Goal: Task Accomplishment & Management: Manage account settings

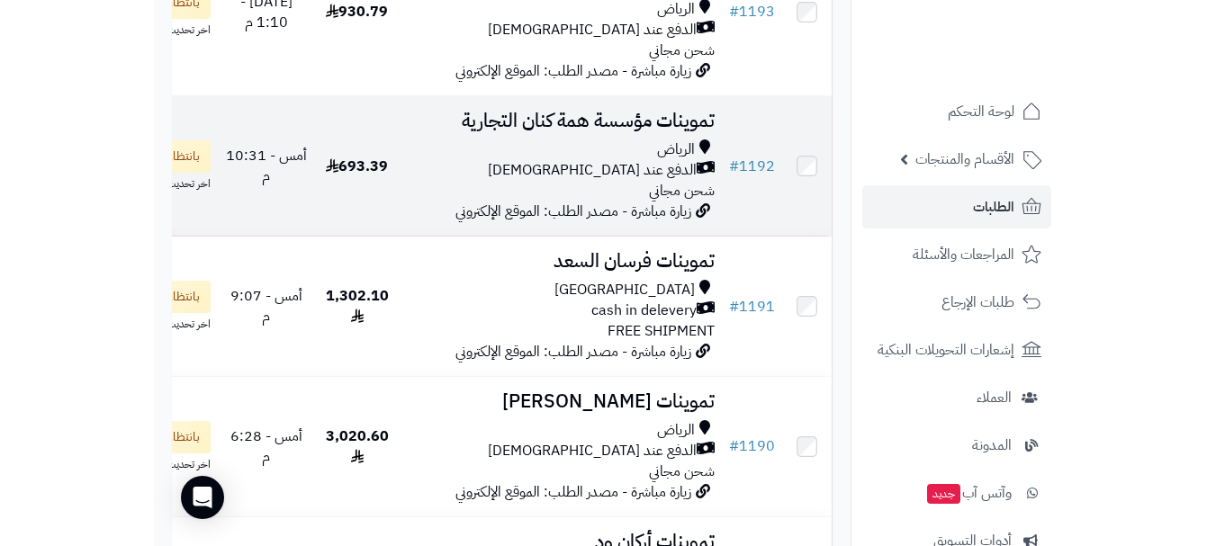
scroll to position [630, 0]
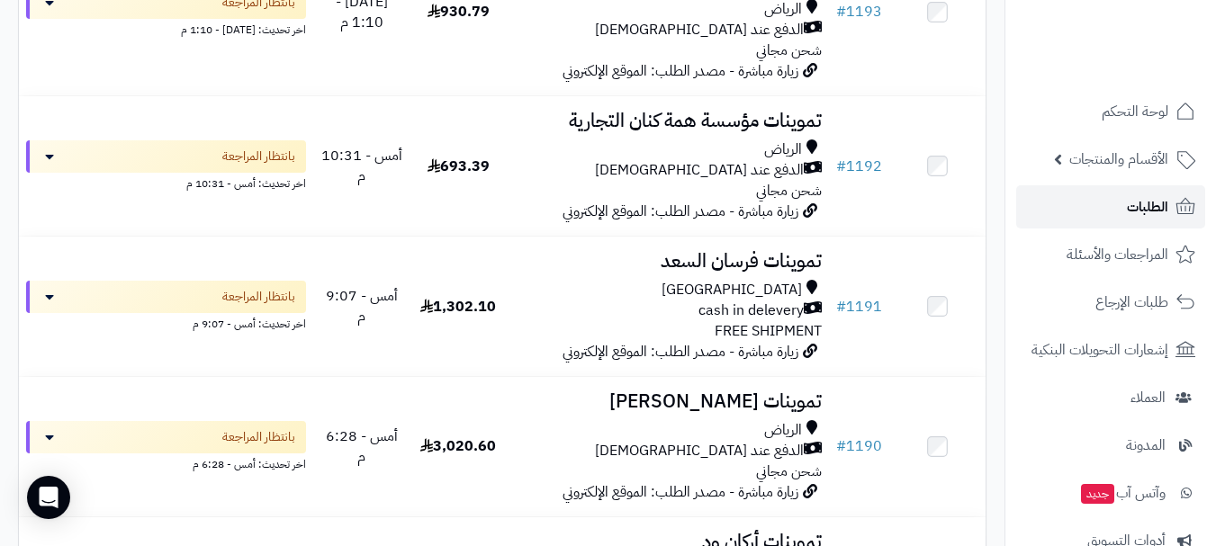
click at [907, 221] on link "الطلبات" at bounding box center [1110, 206] width 189 height 43
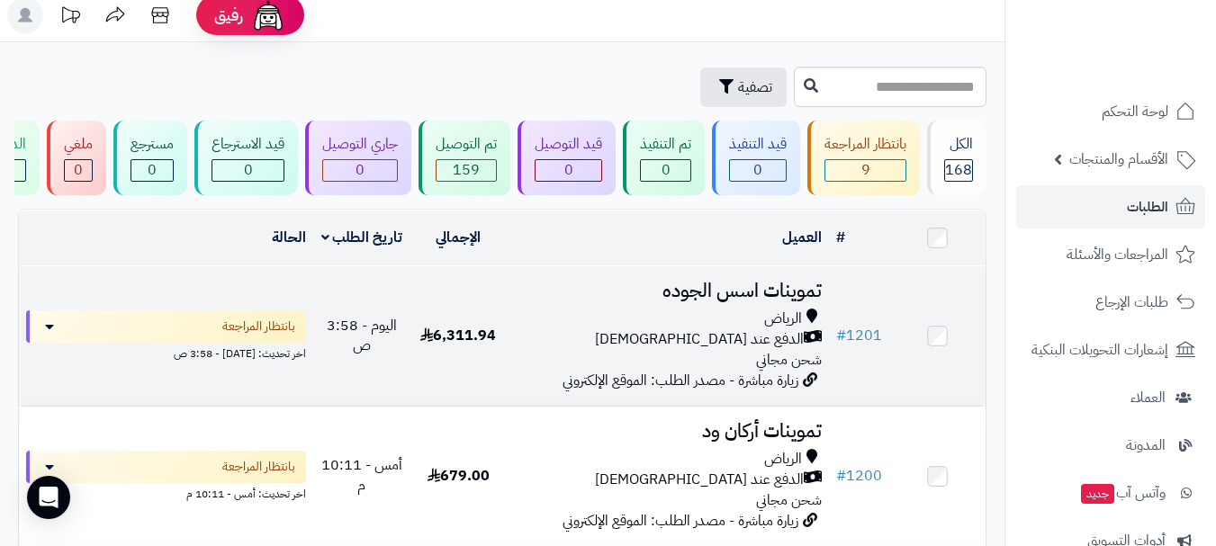
scroll to position [90, 0]
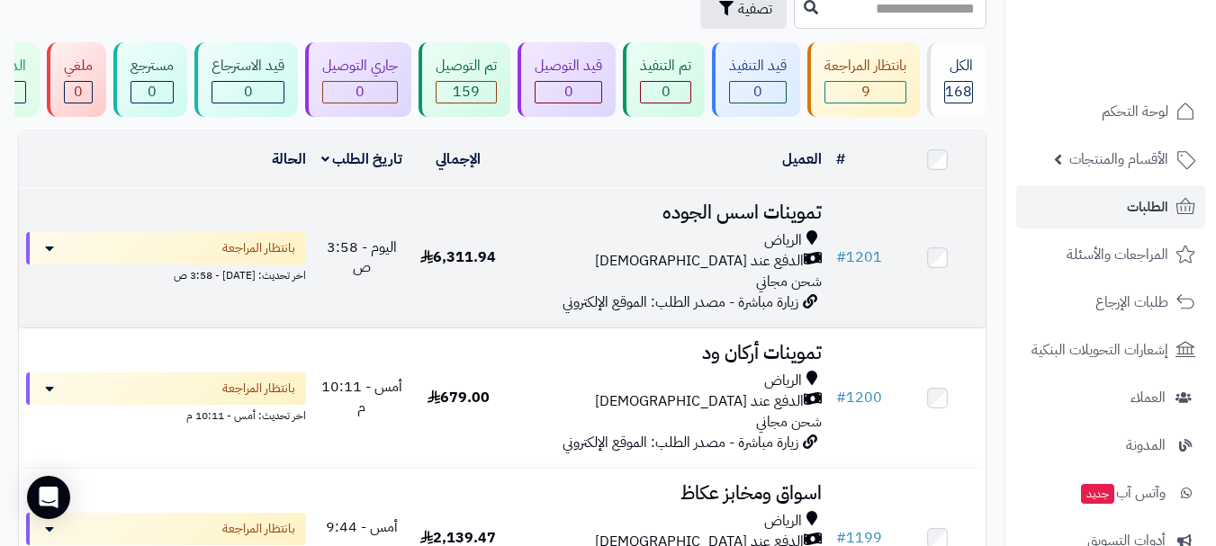
click at [644, 268] on div "الدفع عند [DEMOGRAPHIC_DATA]" at bounding box center [668, 261] width 308 height 21
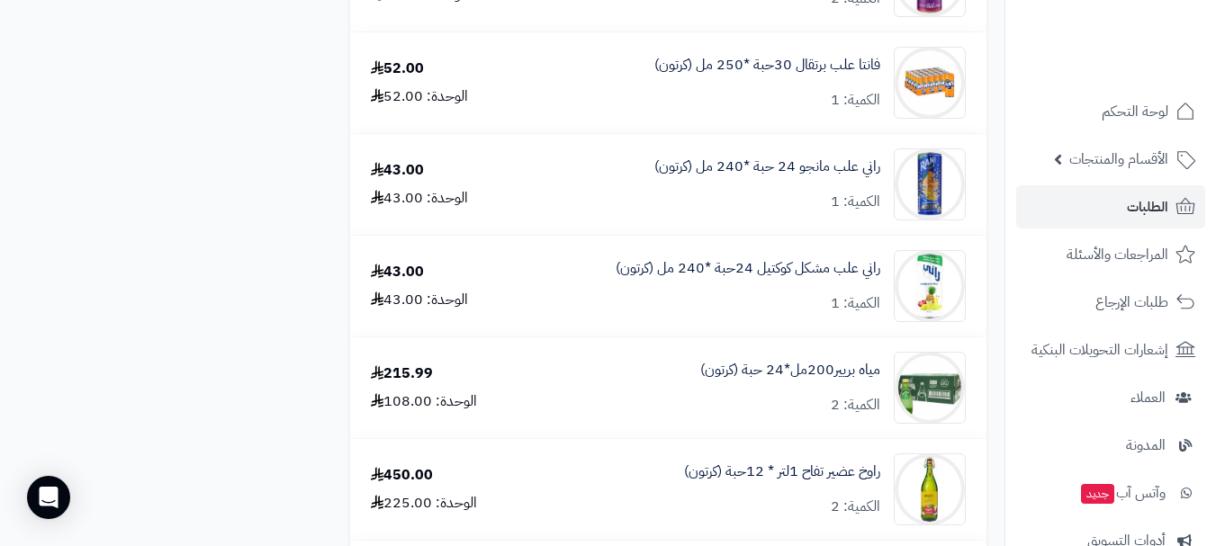
scroll to position [2520, 0]
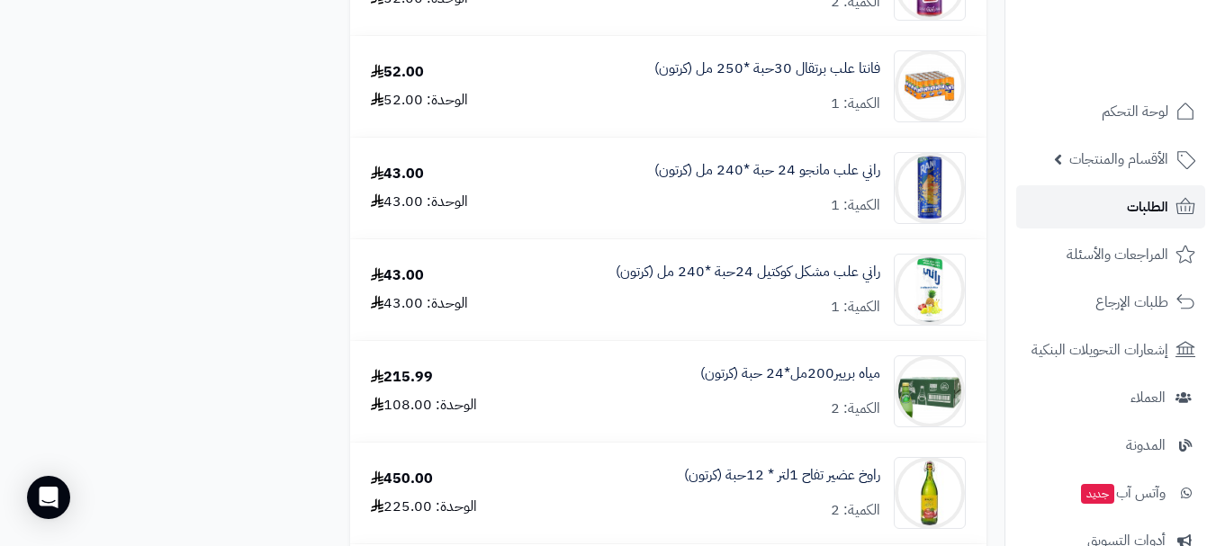
click at [1137, 208] on span "الطلبات" at bounding box center [1147, 206] width 41 height 25
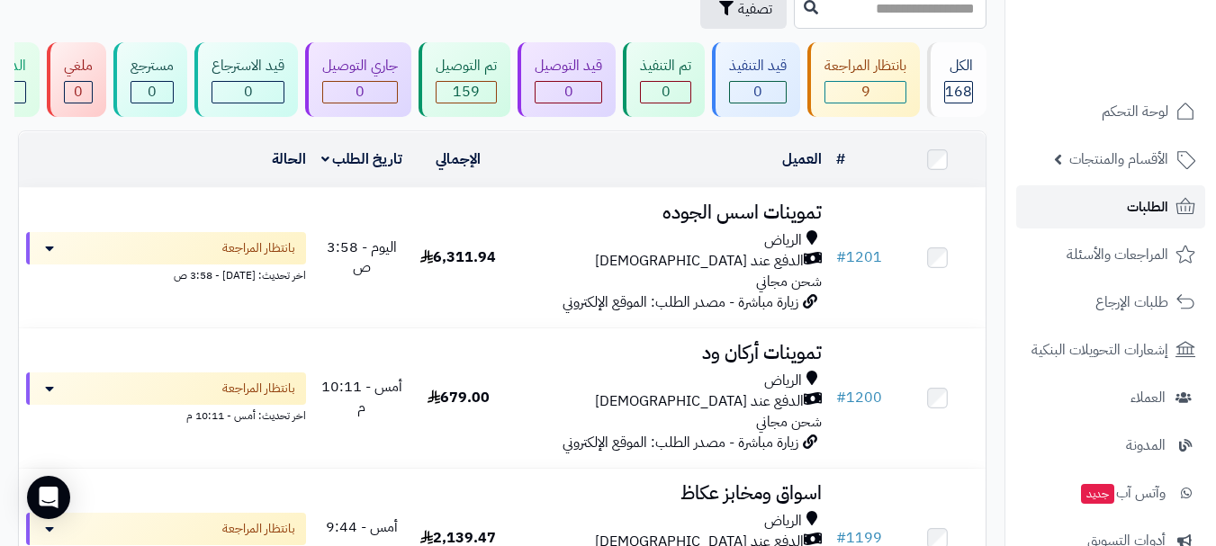
click at [1146, 213] on span "الطلبات" at bounding box center [1147, 206] width 41 height 25
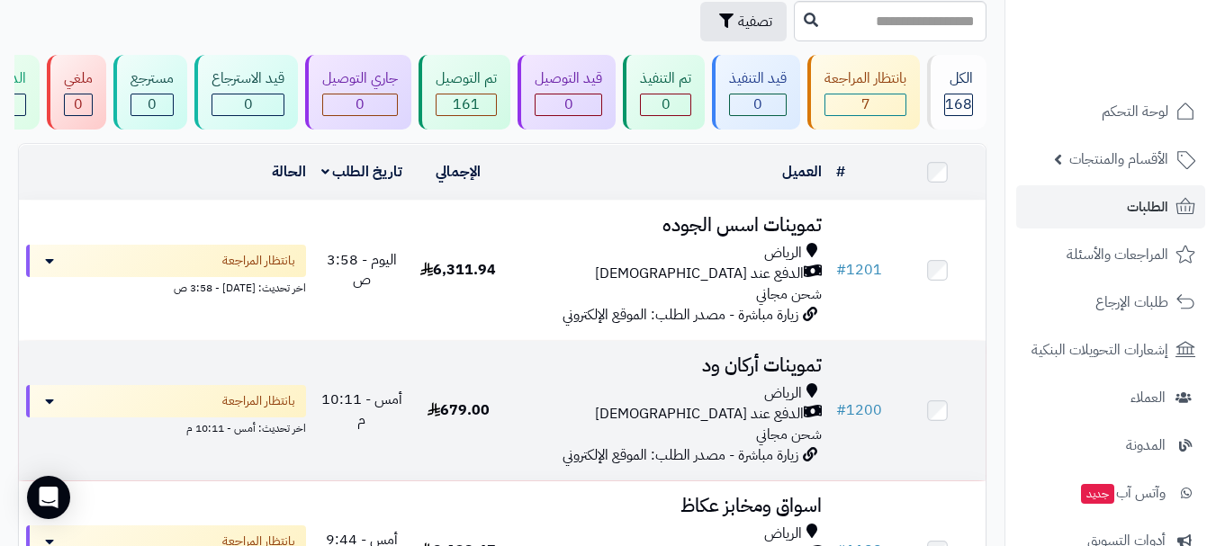
scroll to position [90, 0]
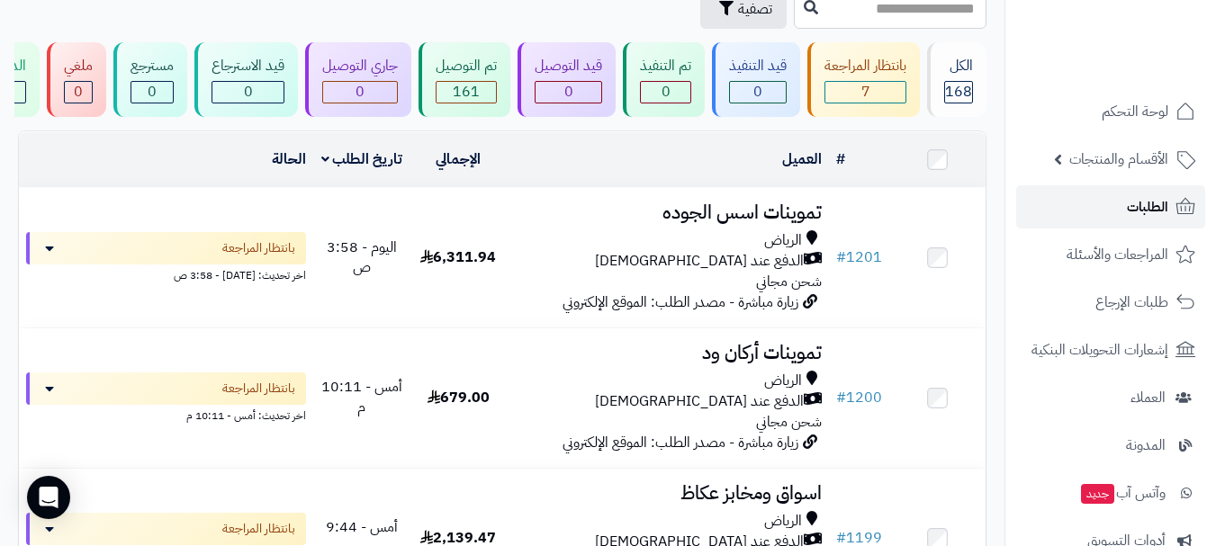
click at [1087, 215] on link "الطلبات" at bounding box center [1110, 206] width 189 height 43
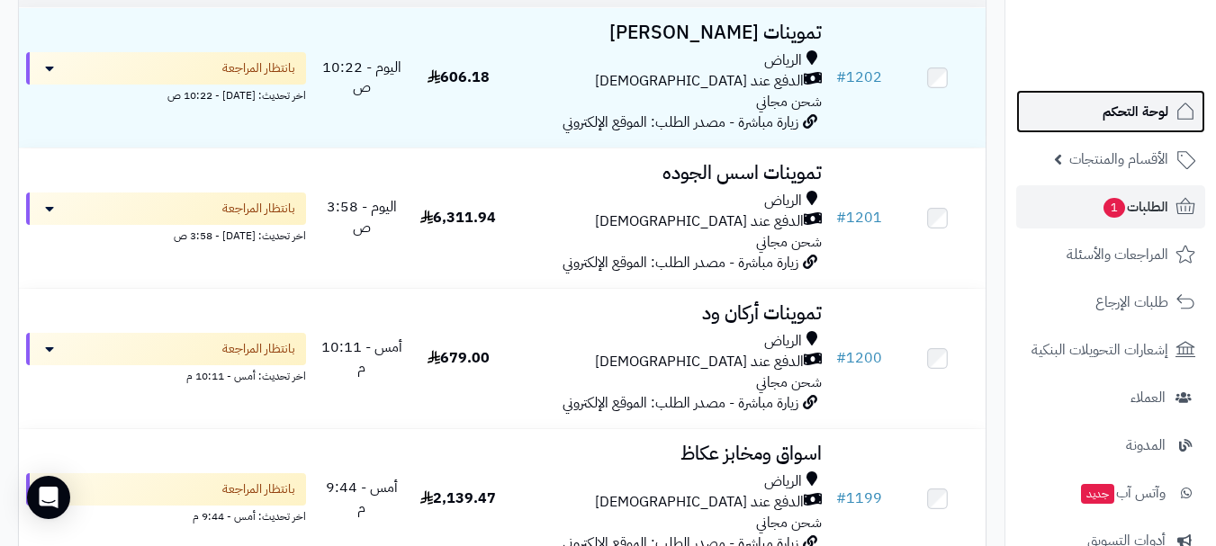
click at [1129, 119] on span "لوحة التحكم" at bounding box center [1136, 111] width 66 height 25
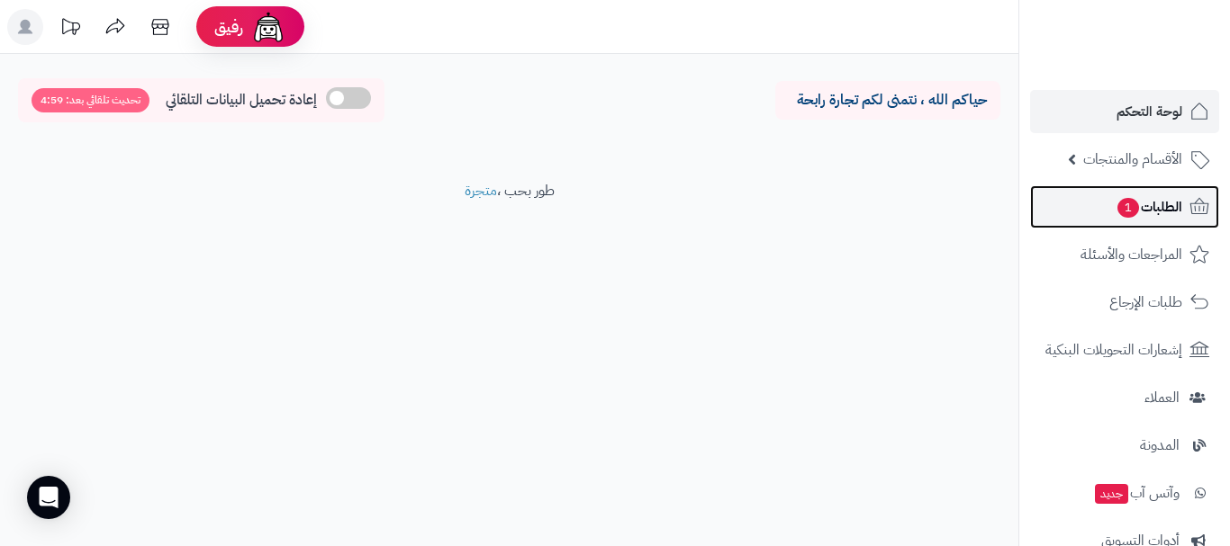
click at [1131, 216] on span "الطلبات 1" at bounding box center [1148, 206] width 67 height 25
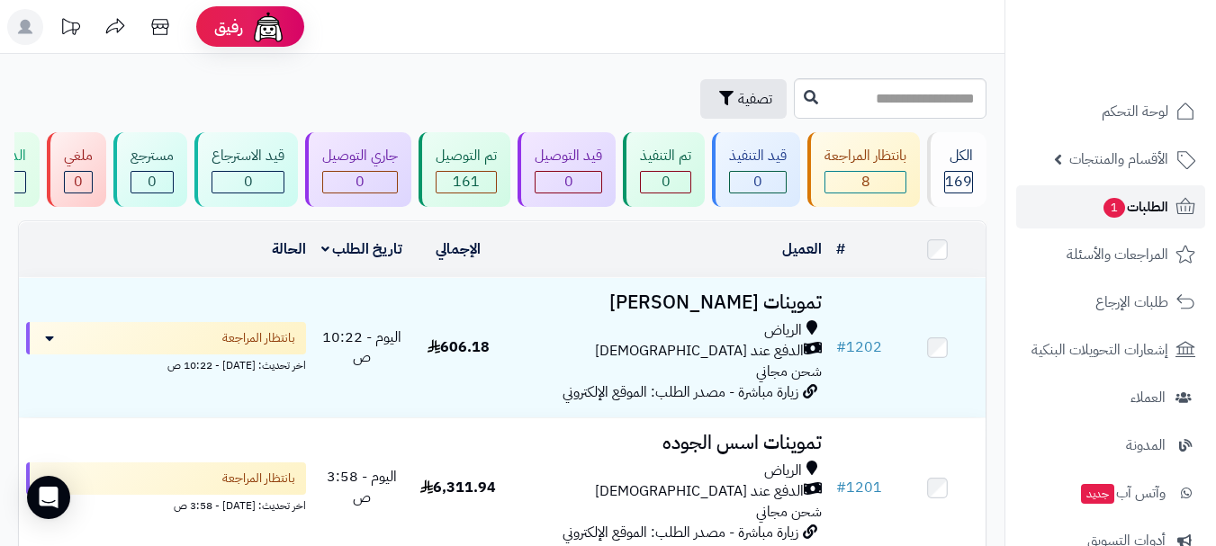
click at [1155, 202] on span "الطلبات 1" at bounding box center [1135, 206] width 67 height 25
click at [1075, 208] on link "الطلبات 1" at bounding box center [1110, 206] width 189 height 43
click at [1076, 213] on link "الطلبات 1" at bounding box center [1110, 206] width 189 height 43
click at [1088, 213] on link "الطلبات" at bounding box center [1110, 206] width 189 height 43
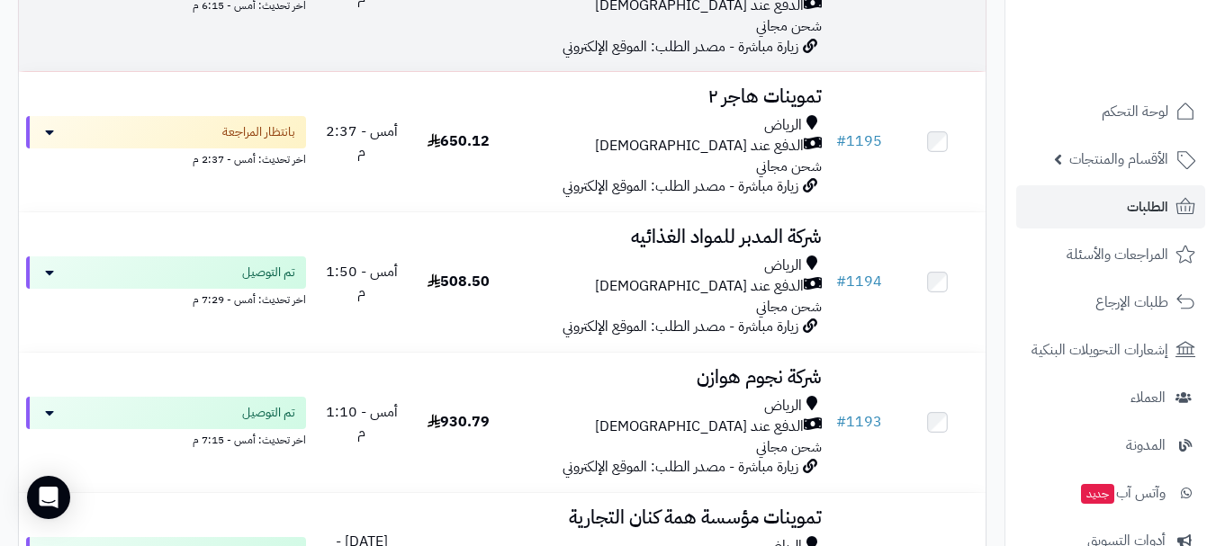
scroll to position [1260, 0]
